Goal: Task Accomplishment & Management: Manage account settings

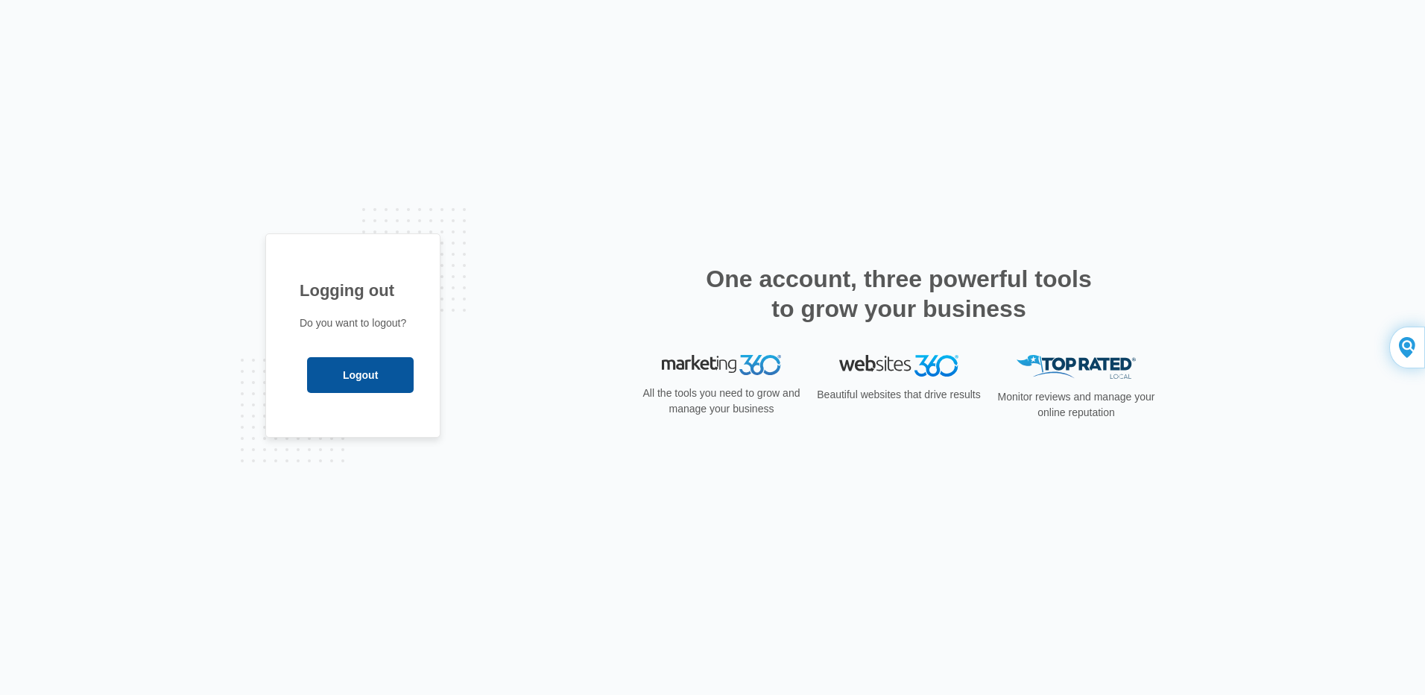
click at [364, 380] on input "Logout" at bounding box center [360, 375] width 107 height 36
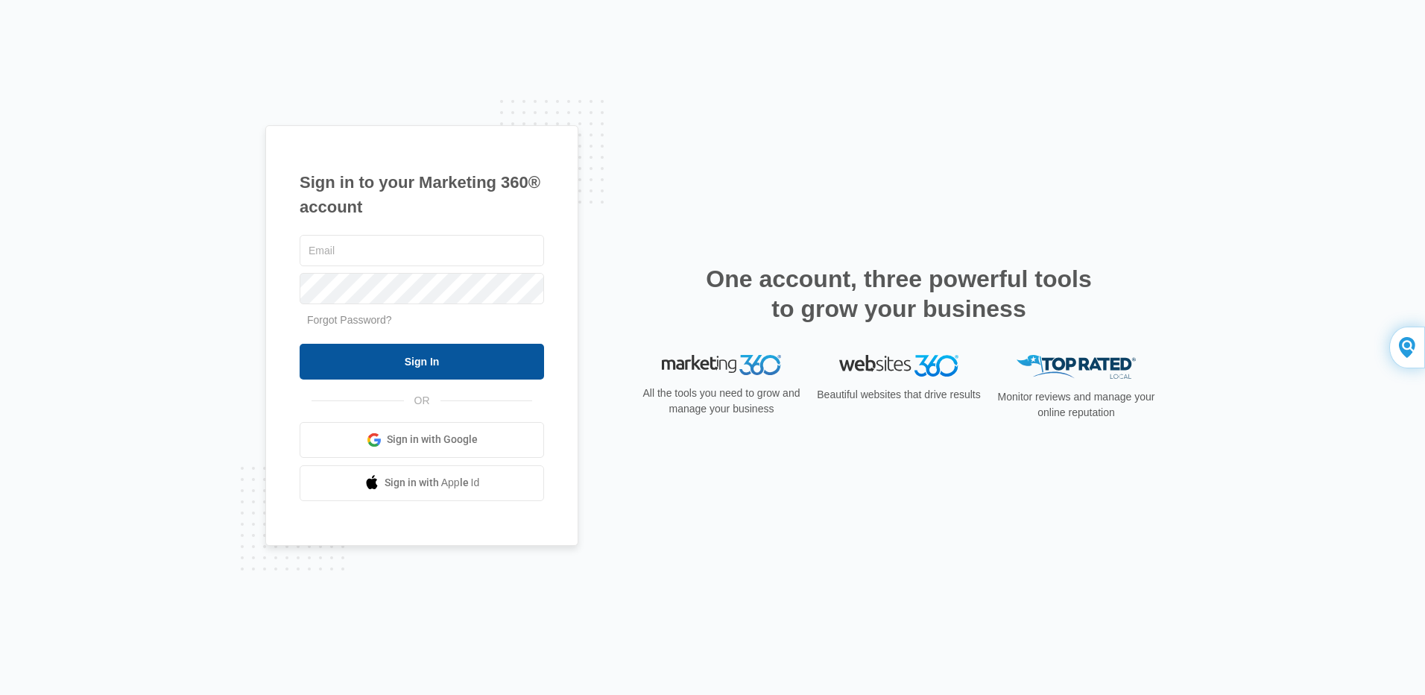
type input "[EMAIL_ADDRESS][DOMAIN_NAME]"
click at [439, 355] on input "Sign In" at bounding box center [422, 362] width 244 height 36
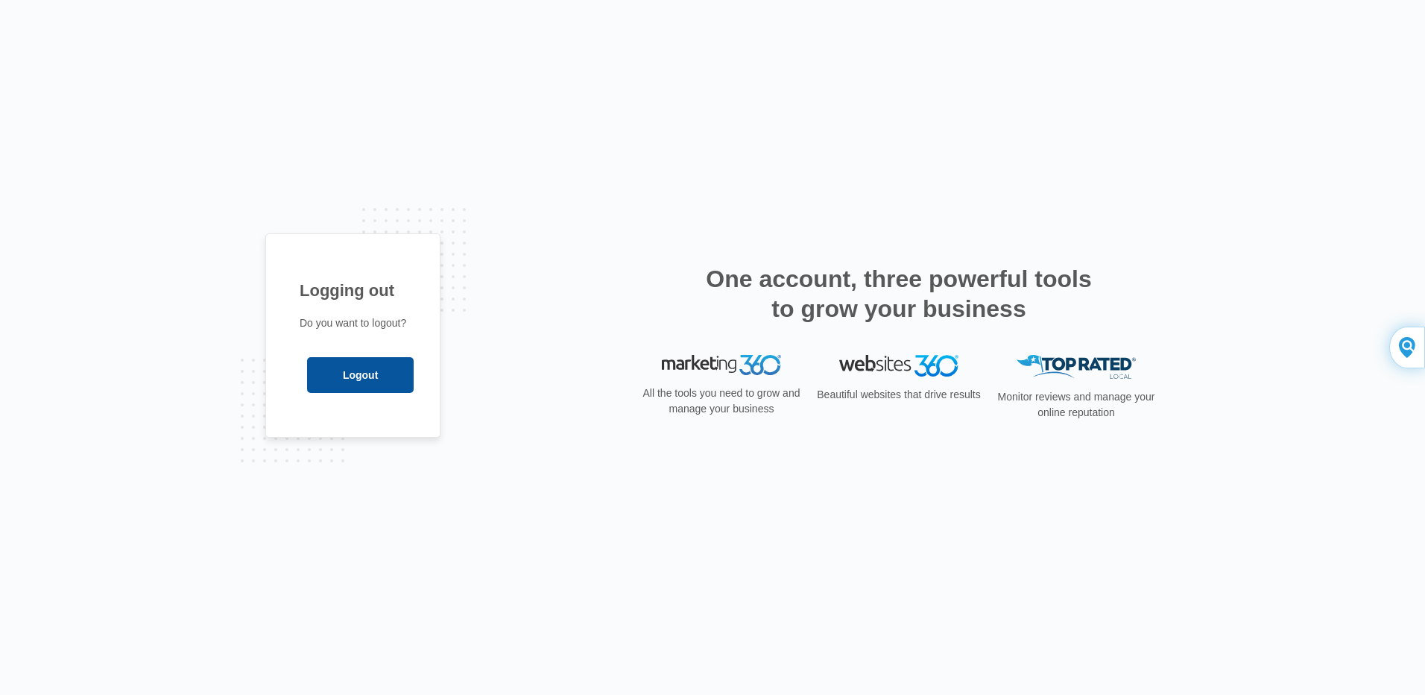
click at [363, 378] on input "Logout" at bounding box center [360, 375] width 107 height 36
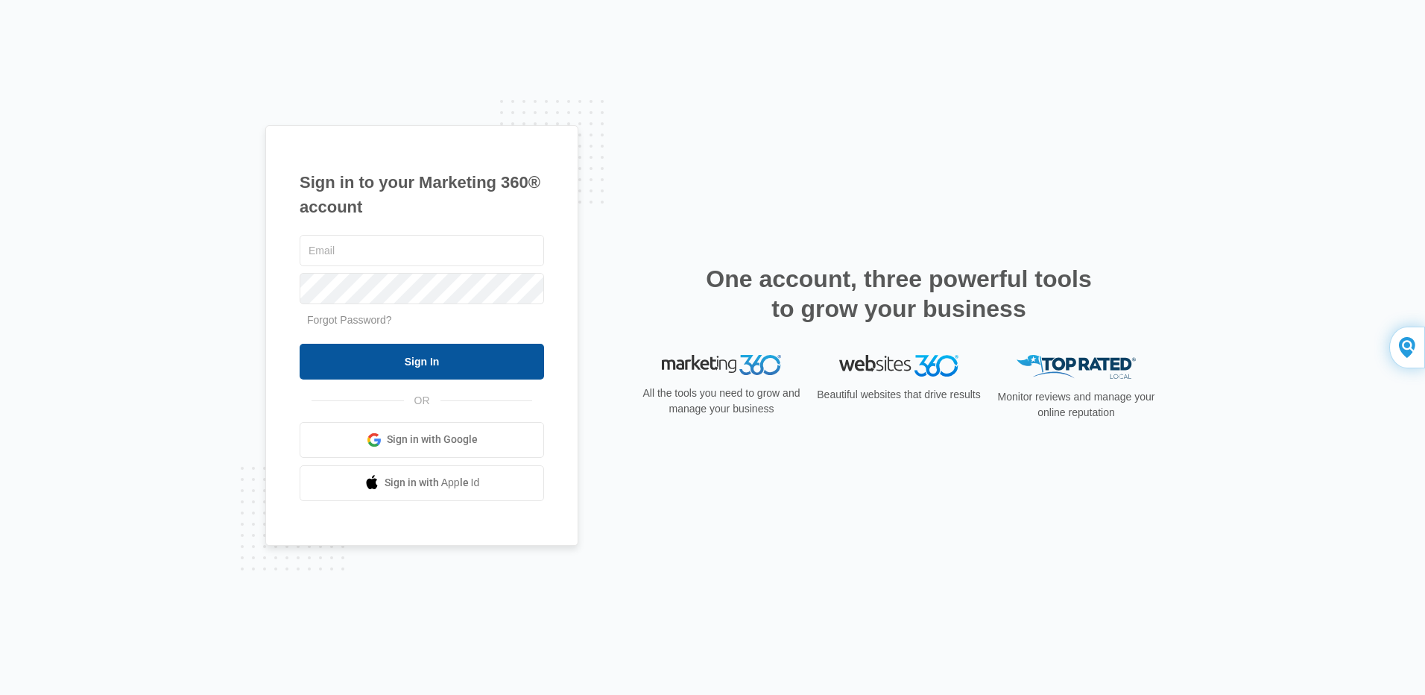
type input "[EMAIL_ADDRESS][DOMAIN_NAME]"
click at [417, 355] on input "Sign In" at bounding box center [422, 362] width 244 height 36
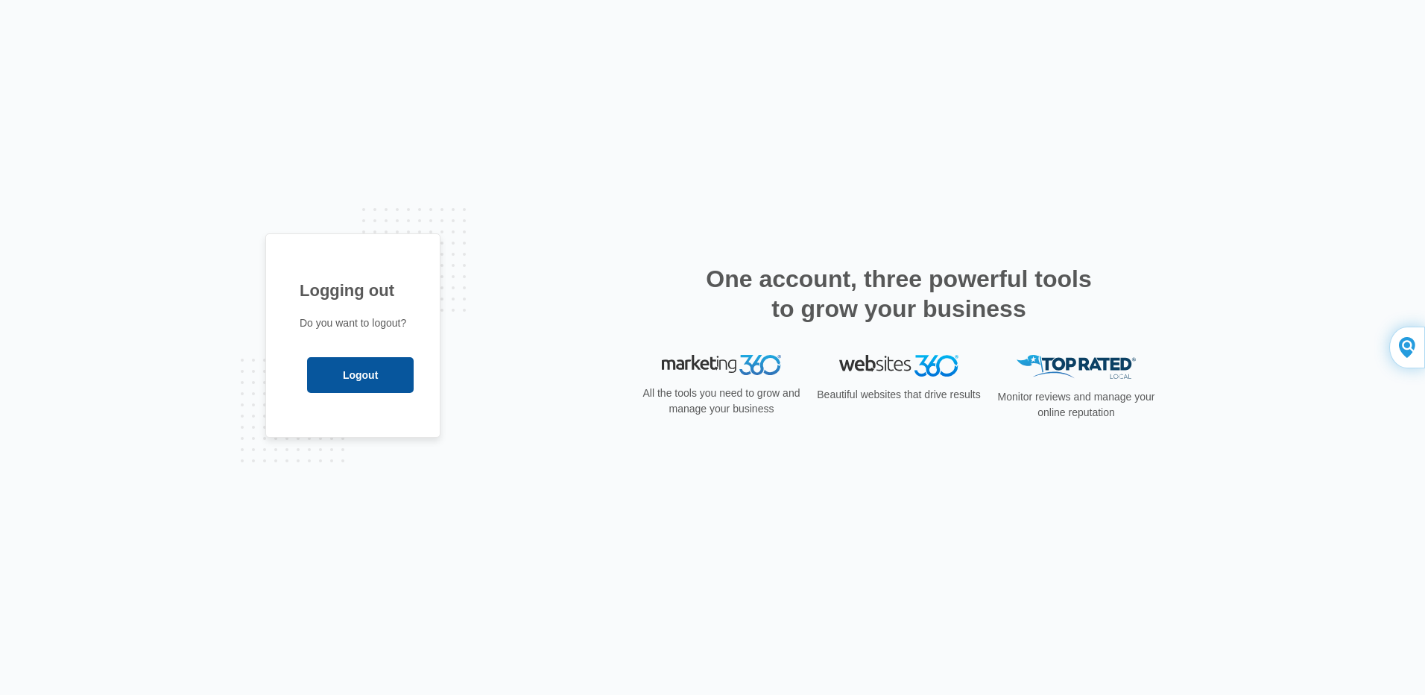
click at [350, 379] on input "Logout" at bounding box center [360, 375] width 107 height 36
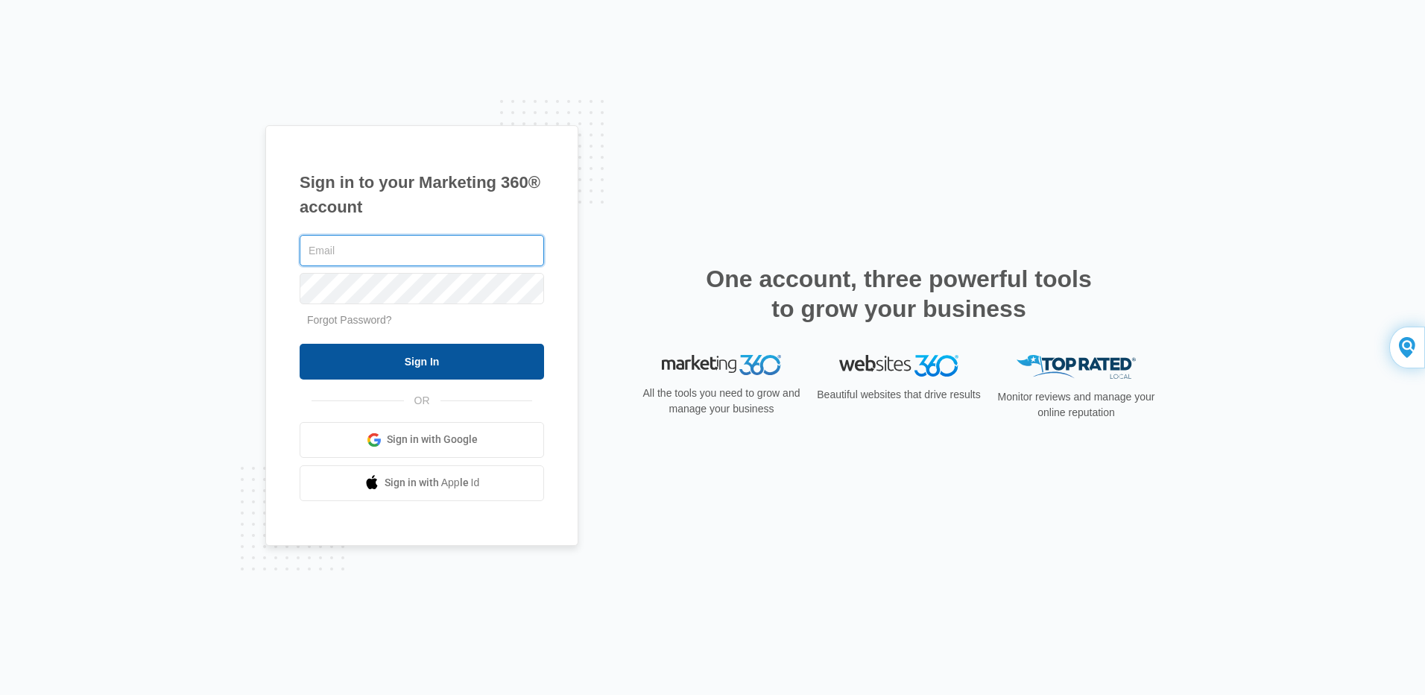
type input "[EMAIL_ADDRESS][DOMAIN_NAME]"
click at [425, 358] on input "Sign In" at bounding box center [422, 362] width 244 height 36
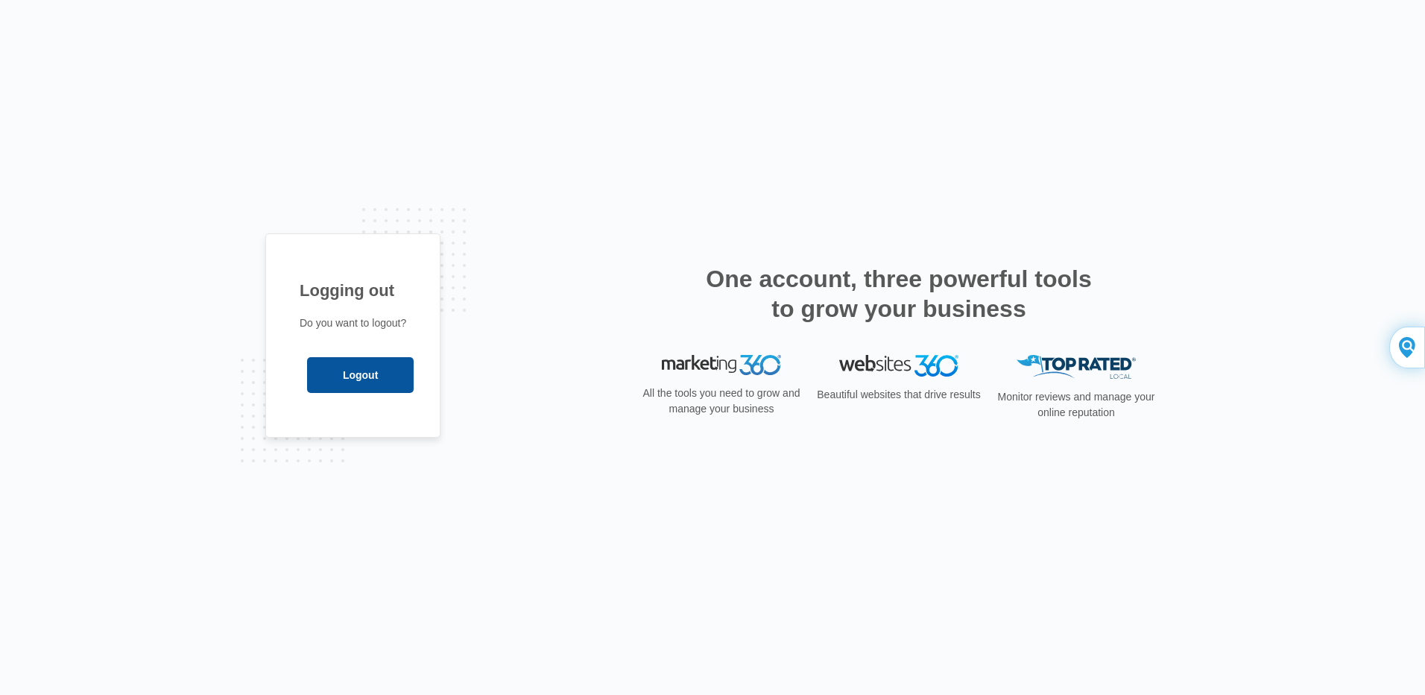
click at [361, 380] on input "Logout" at bounding box center [360, 375] width 107 height 36
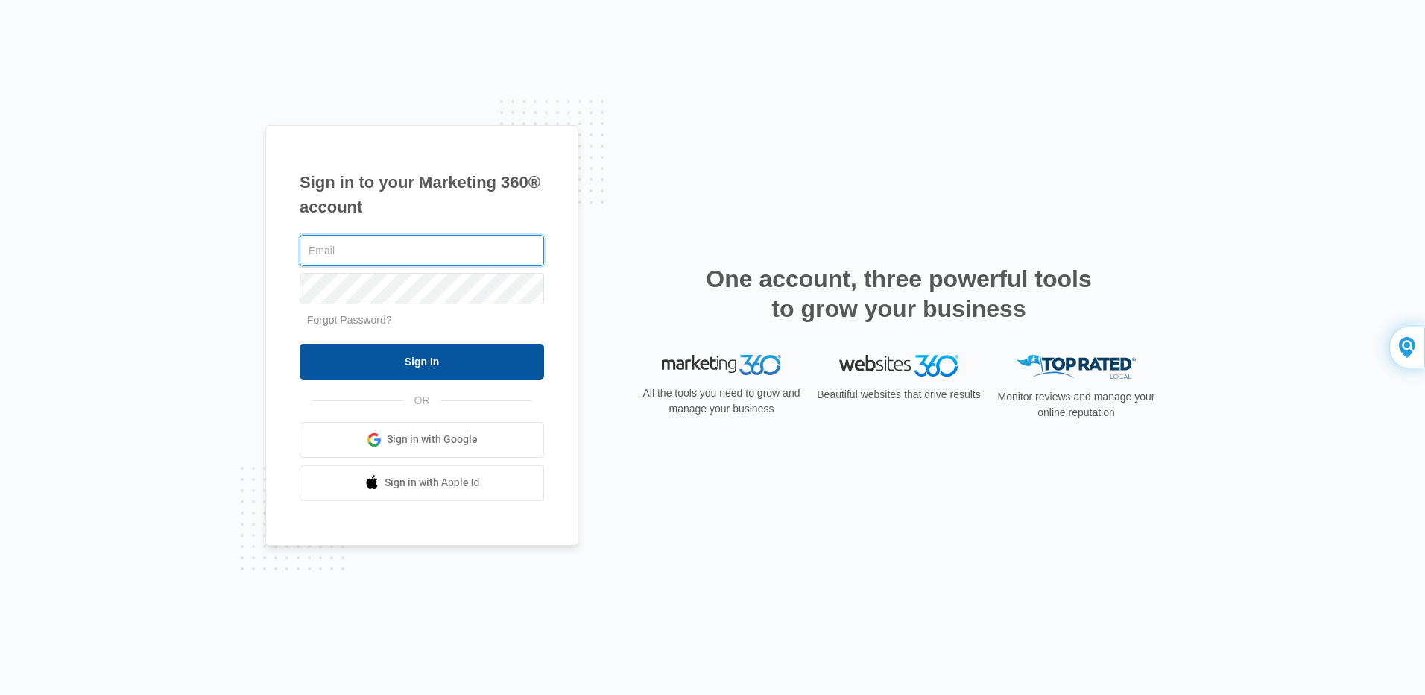
type input "[EMAIL_ADDRESS][DOMAIN_NAME]"
click at [388, 351] on input "Sign In" at bounding box center [422, 362] width 244 height 36
